Goal: Navigation & Orientation: Find specific page/section

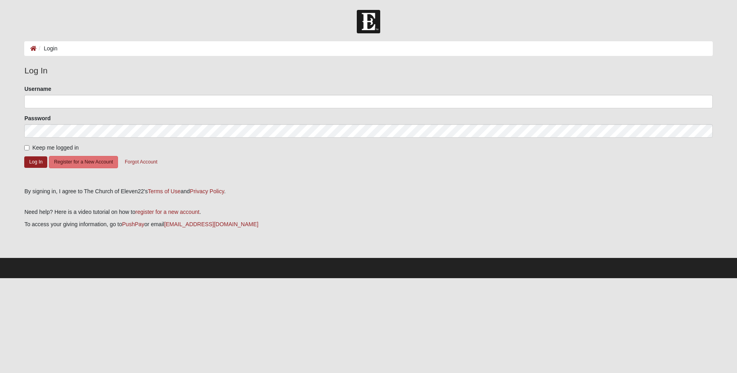
click at [0, 278] on nordpass-portal at bounding box center [0, 278] width 0 height 0
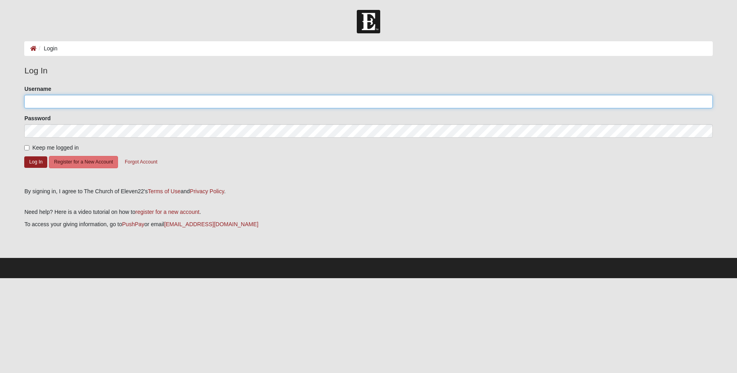
type input "shapsis"
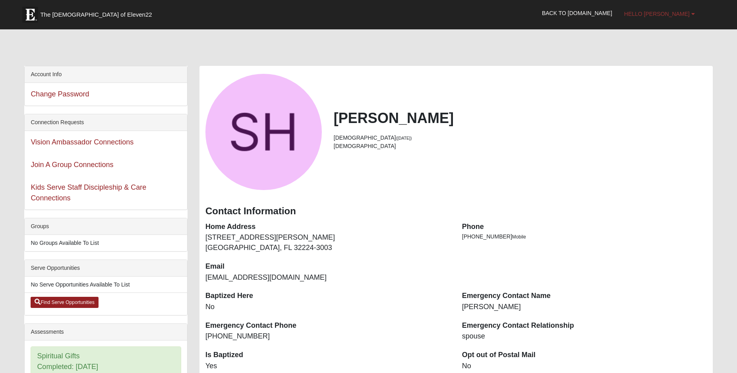
click at [692, 13] on b at bounding box center [693, 14] width 4 height 6
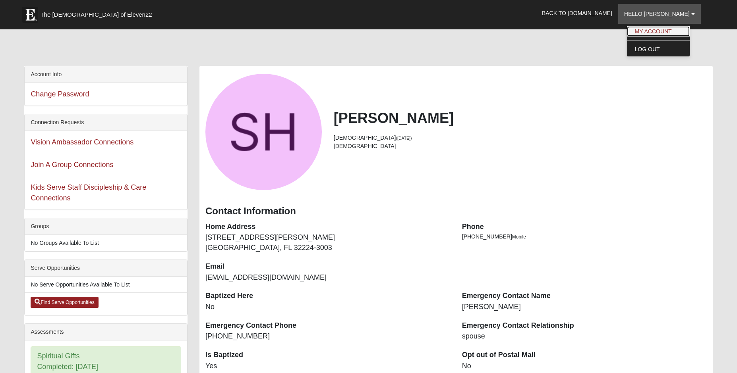
click at [663, 31] on link "My Account" at bounding box center [658, 31] width 63 height 10
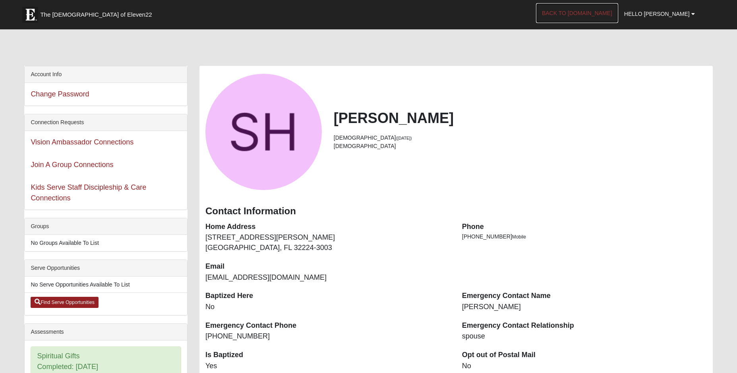
click at [606, 13] on link "Back to [DOMAIN_NAME]" at bounding box center [577, 13] width 82 height 20
